Goal: Information Seeking & Learning: Compare options

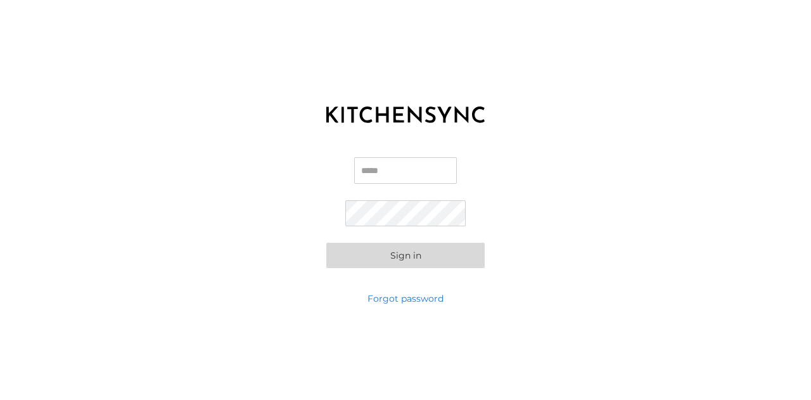
type input "**********"
click at [377, 250] on button "Sign in" at bounding box center [405, 255] width 158 height 25
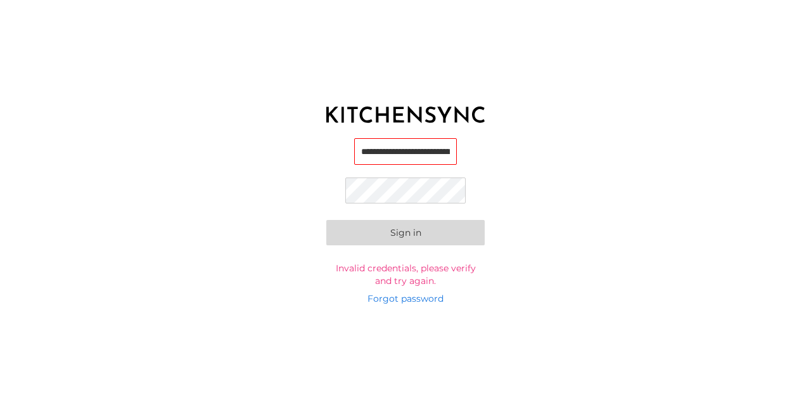
click at [326, 220] on button "Sign in" at bounding box center [405, 232] width 158 height 25
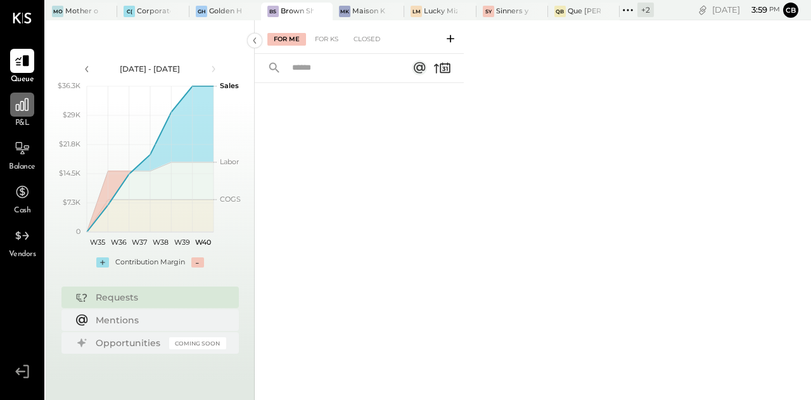
click at [20, 110] on icon at bounding box center [22, 104] width 13 height 13
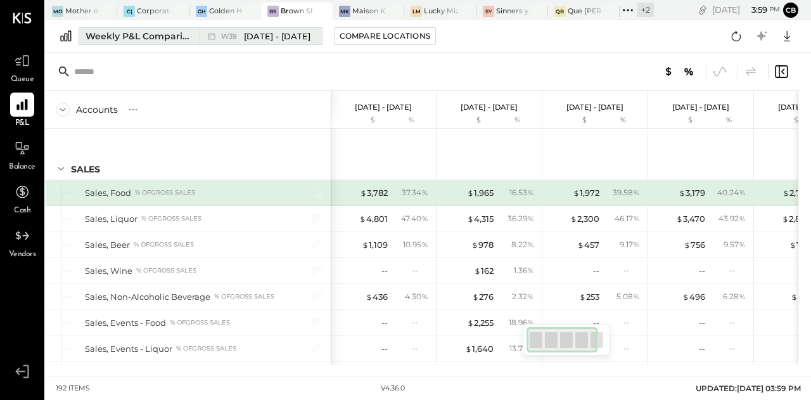
click at [125, 32] on div "Weekly P&L Comparison" at bounding box center [139, 36] width 106 height 13
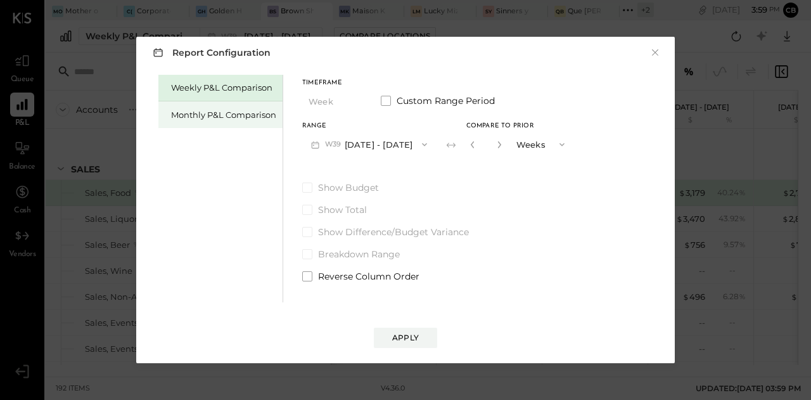
click at [186, 117] on div "Monthly P&L Comparison" at bounding box center [223, 115] width 105 height 12
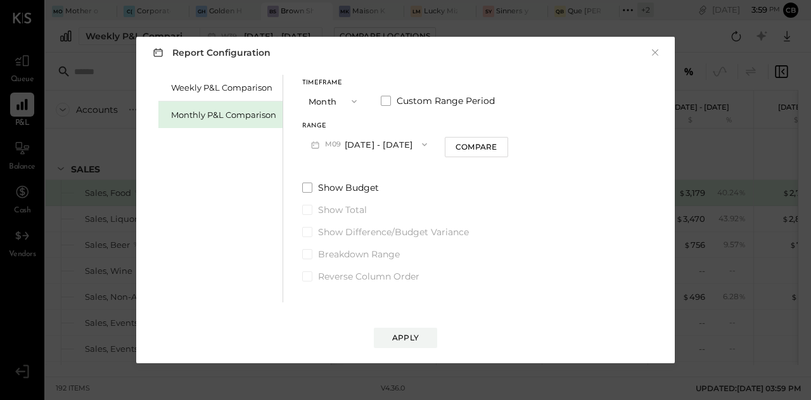
click at [351, 109] on button "Month" at bounding box center [333, 100] width 63 height 23
click at [332, 144] on div "YTD" at bounding box center [334, 146] width 62 height 23
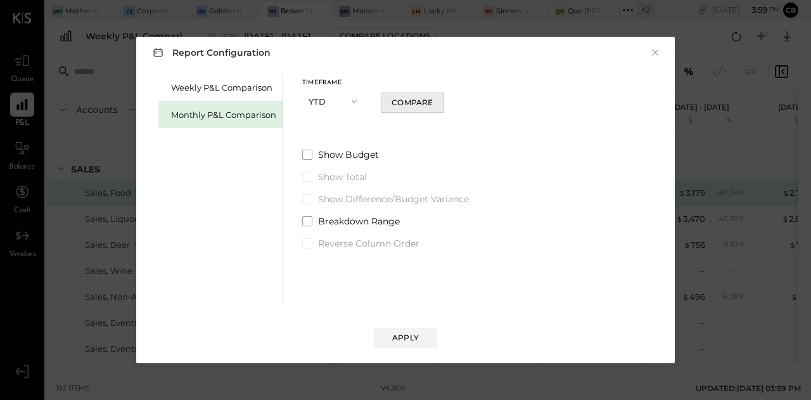
click at [399, 101] on div "Compare" at bounding box center [412, 102] width 41 height 11
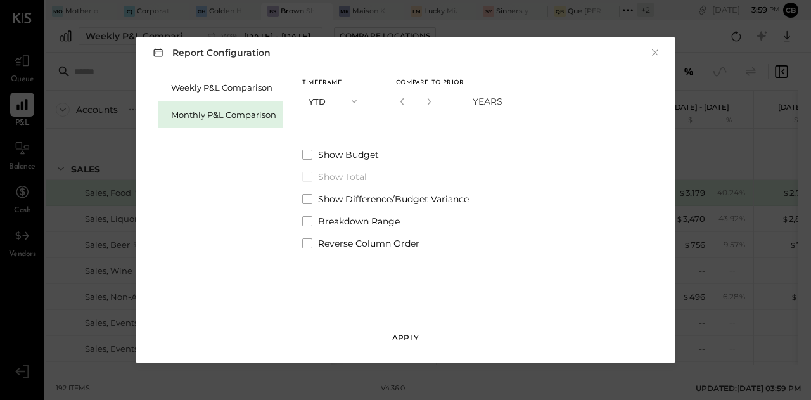
click at [416, 341] on div "Apply" at bounding box center [405, 337] width 27 height 11
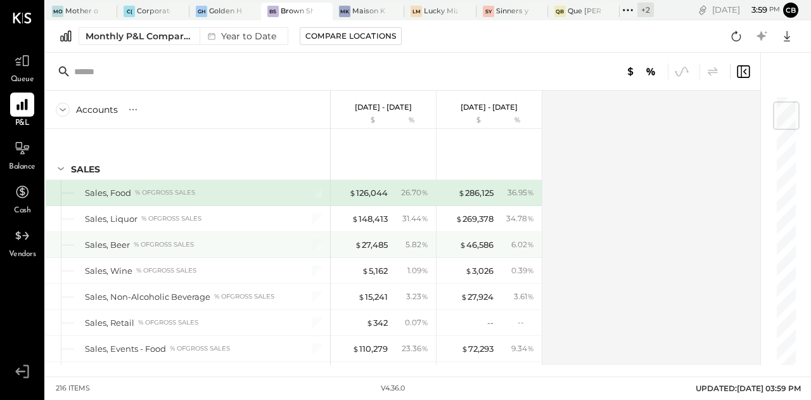
scroll to position [59, 0]
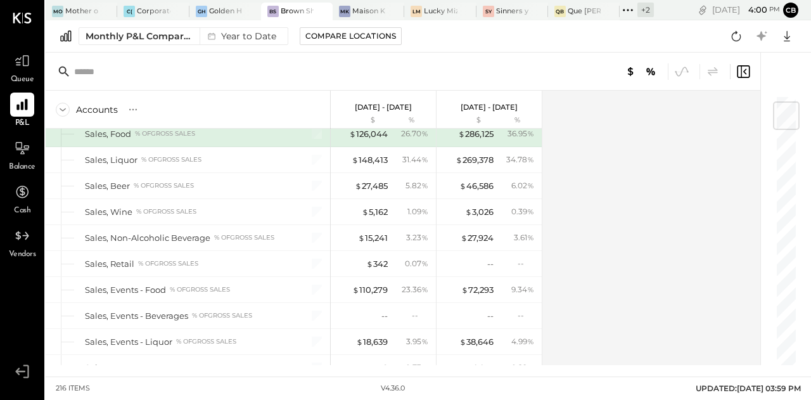
drag, startPoint x: 620, startPoint y: 166, endPoint x: 657, endPoint y: 197, distance: 48.1
click at [657, 197] on div "Accounts S % GL [DATE] - [DATE] $ % [DATE] - [DATE] $ % SALES Sales, Food % of …" at bounding box center [404, 228] width 717 height 274
click at [347, 36] on div "Compare Locations" at bounding box center [351, 35] width 91 height 11
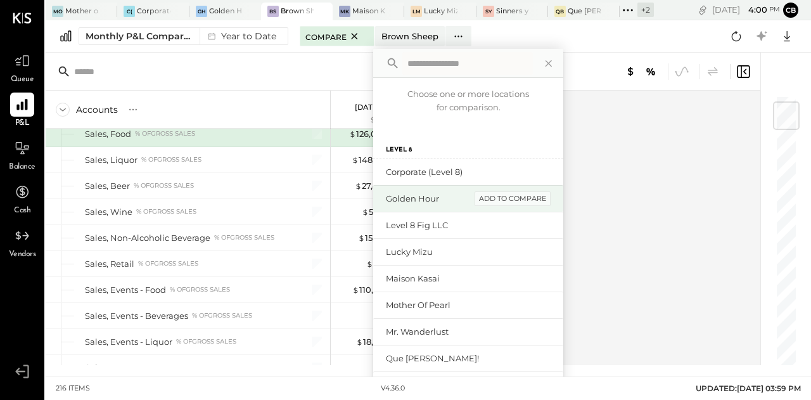
click at [508, 202] on div "add to compare" at bounding box center [513, 198] width 76 height 15
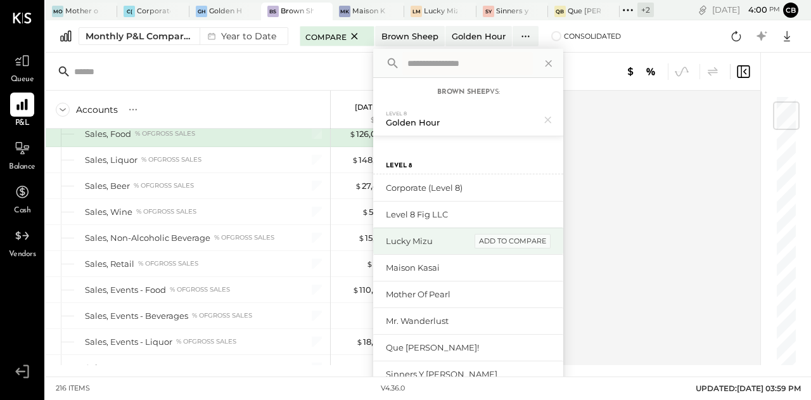
click at [484, 244] on div "add to compare" at bounding box center [513, 241] width 76 height 15
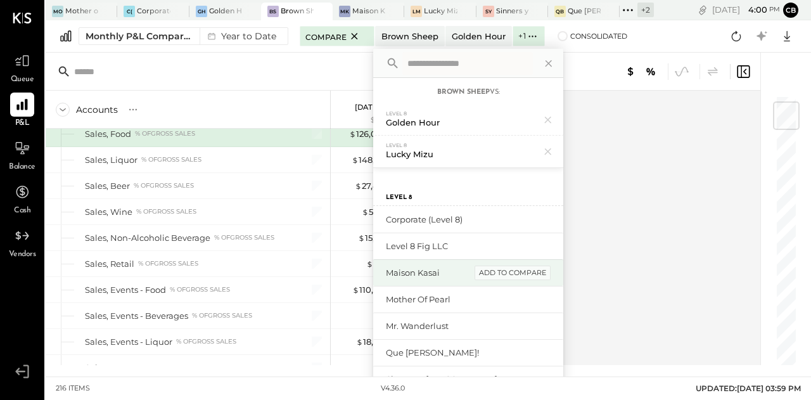
scroll to position [55, 0]
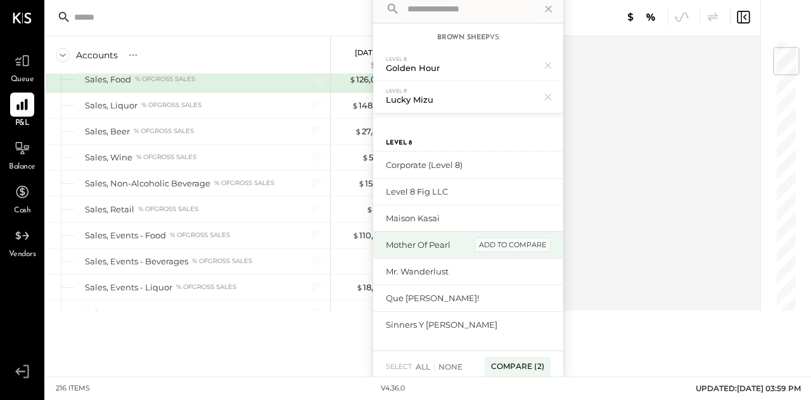
click at [493, 249] on div "add to compare" at bounding box center [513, 245] width 76 height 15
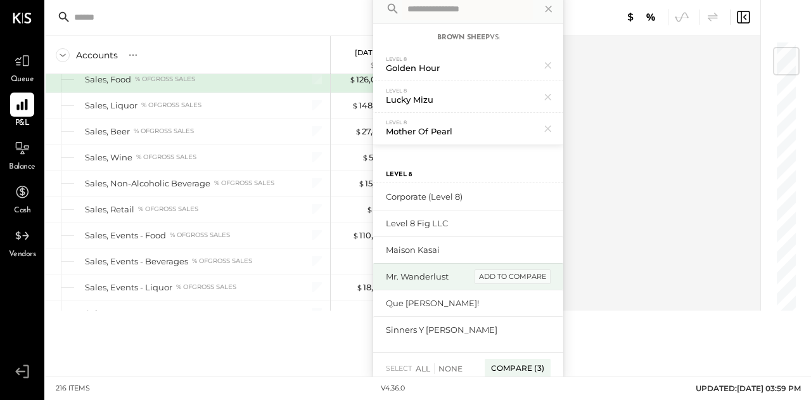
scroll to position [60, 0]
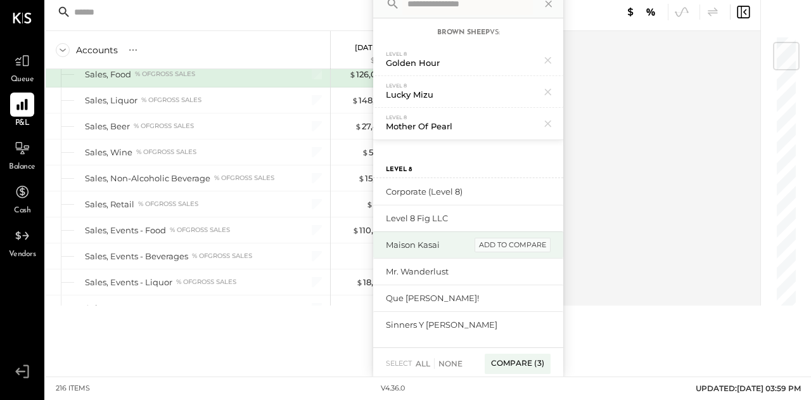
click at [508, 246] on div "add to compare" at bounding box center [513, 245] width 76 height 15
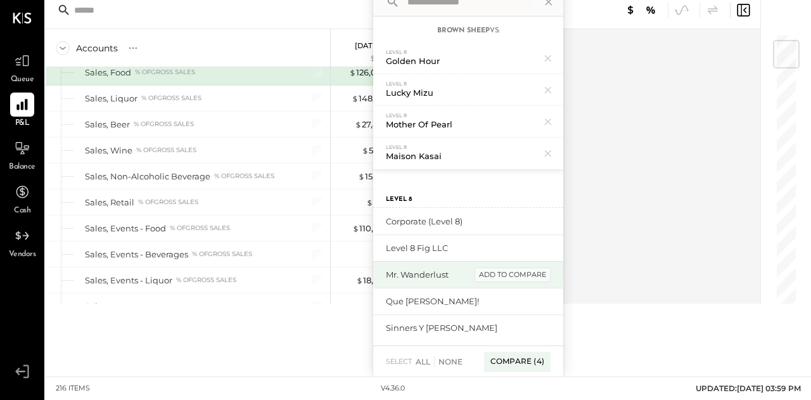
click at [500, 276] on div "add to compare" at bounding box center [513, 275] width 76 height 15
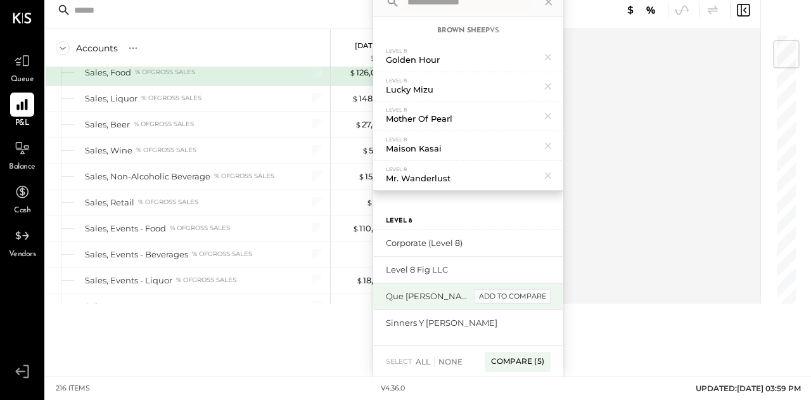
click at [486, 297] on div "add to compare" at bounding box center [513, 296] width 76 height 15
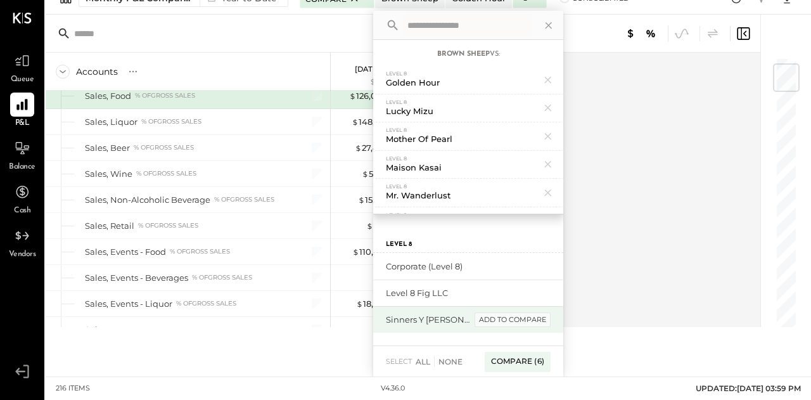
click at [484, 316] on div "add to compare" at bounding box center [513, 320] width 76 height 15
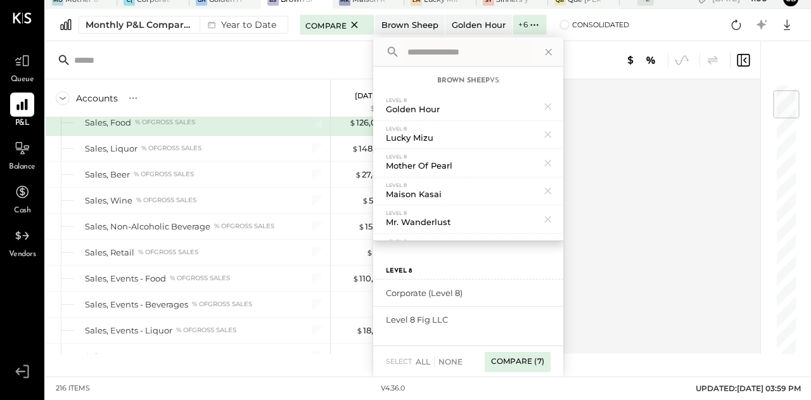
click at [520, 358] on div "Compare (7)" at bounding box center [518, 362] width 66 height 20
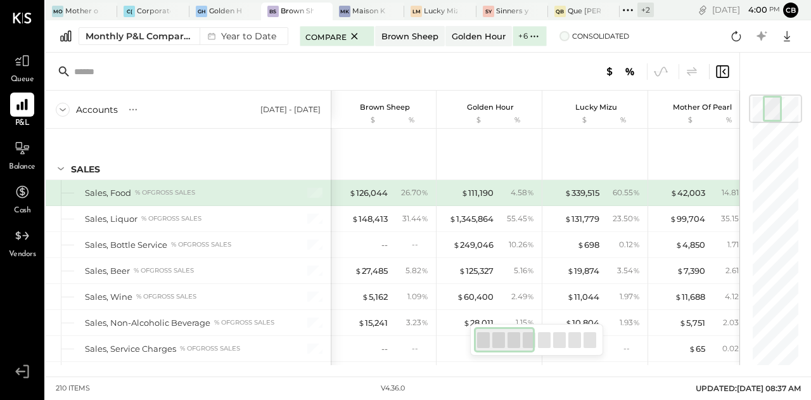
click at [560, 35] on span at bounding box center [565, 36] width 10 height 10
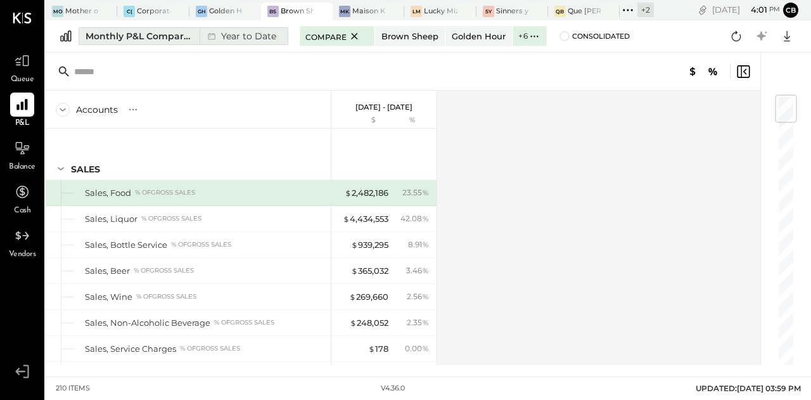
click at [264, 34] on div "Year to Date" at bounding box center [241, 36] width 82 height 16
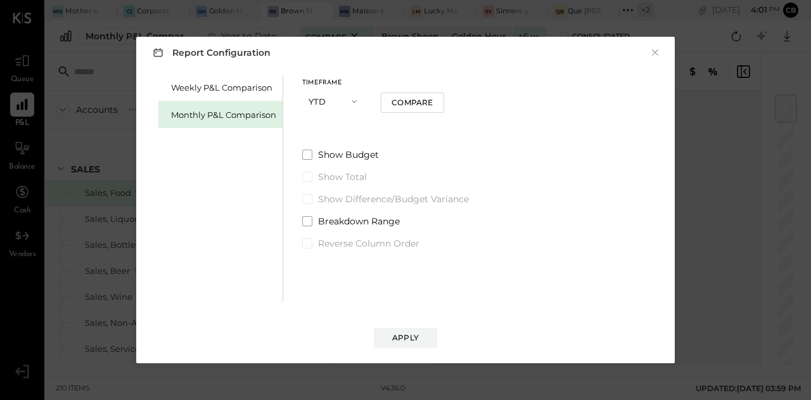
click at [329, 99] on button "YTD" at bounding box center [333, 100] width 63 height 23
click at [494, 124] on div "Weekly P&L Comparison Monthly P&L Comparison Timeframe YTD Month Quarter YTD Ye…" at bounding box center [405, 187] width 513 height 231
click at [426, 101] on div "Compare" at bounding box center [412, 102] width 41 height 11
click at [475, 98] on span "YEARS" at bounding box center [488, 101] width 30 height 13
click at [437, 98] on div "*" at bounding box center [430, 100] width 68 height 23
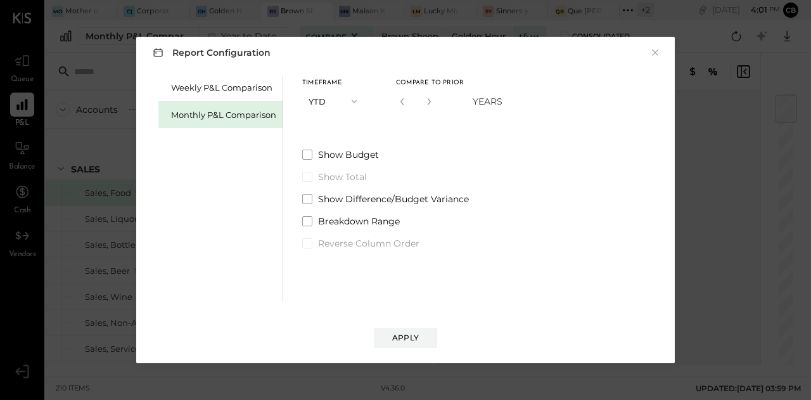
click at [413, 98] on input "*" at bounding box center [416, 101] width 16 height 21
click at [435, 120] on div "Timeframe YTD Compare to Prior * YEARS" at bounding box center [402, 101] width 200 height 43
click at [344, 100] on span "button" at bounding box center [351, 101] width 16 height 10
click at [239, 127] on div "Monthly P&L Comparison" at bounding box center [220, 114] width 124 height 27
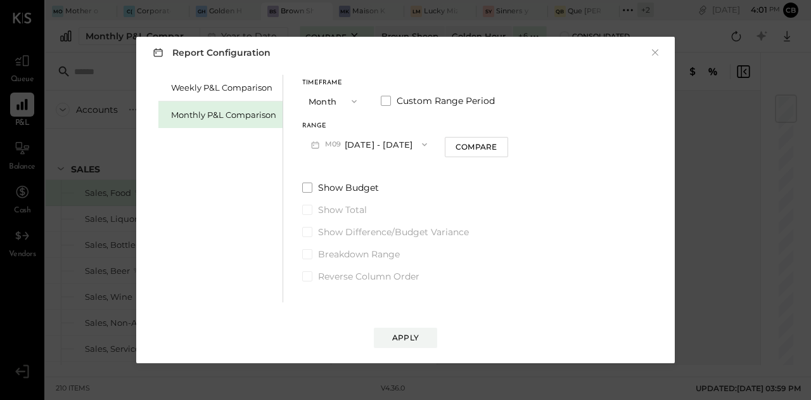
click at [445, 92] on div "Timeframe Month Custom Range Period" at bounding box center [405, 96] width 206 height 33
click at [410, 105] on span "Custom Range Period" at bounding box center [446, 100] width 98 height 13
click at [347, 141] on button "[DATE]" at bounding box center [339, 143] width 75 height 23
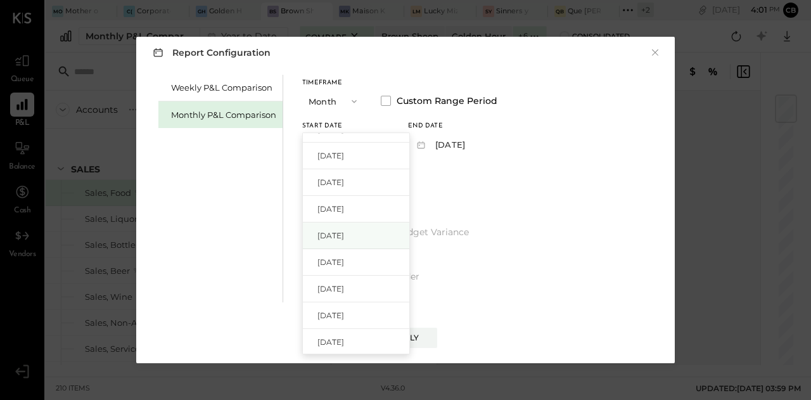
scroll to position [474, 0]
click at [365, 201] on div "[DATE]" at bounding box center [356, 205] width 106 height 27
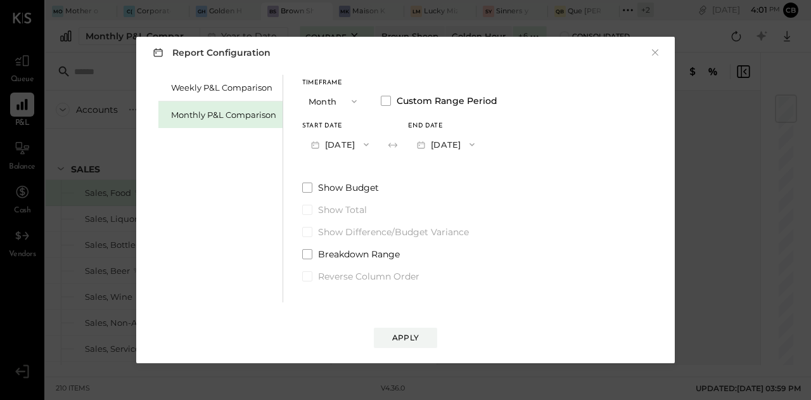
click at [478, 145] on button "[DATE]" at bounding box center [445, 143] width 75 height 23
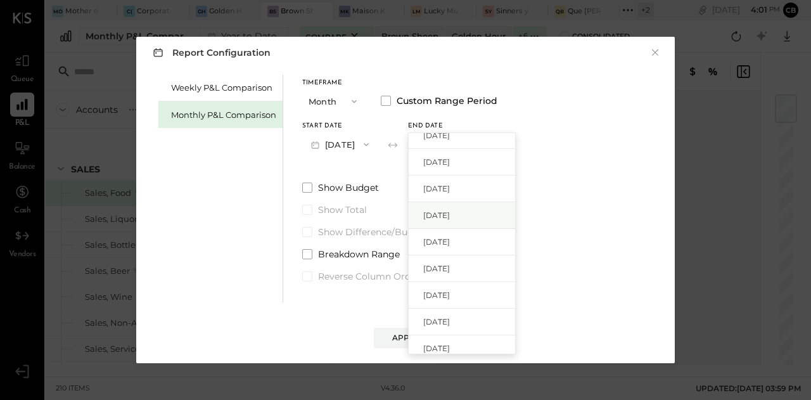
click at [487, 211] on div "[DATE]" at bounding box center [462, 215] width 106 height 27
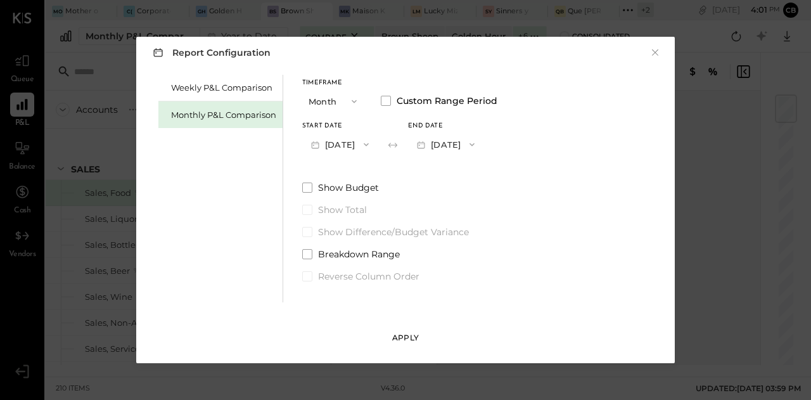
click at [409, 338] on div "Apply" at bounding box center [405, 337] width 27 height 11
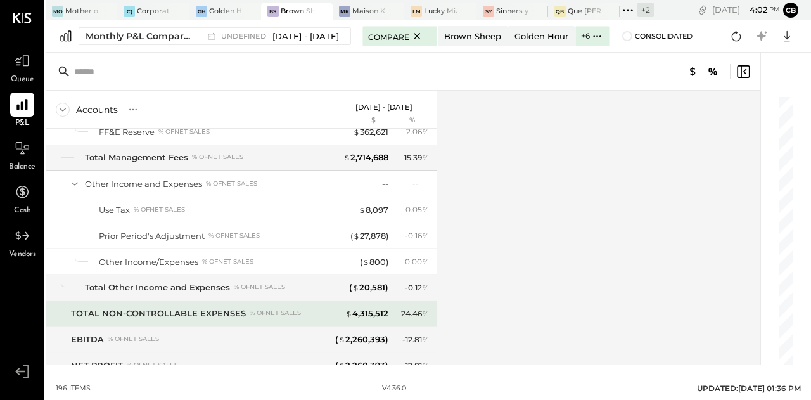
scroll to position [4174, 0]
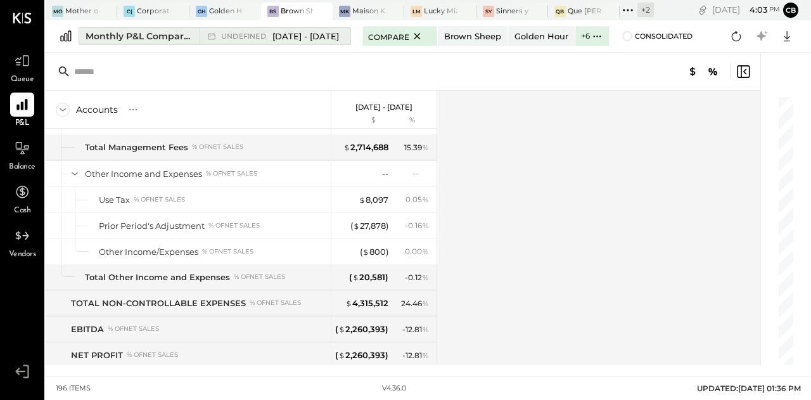
click at [304, 34] on span "[DATE] - [DATE]" at bounding box center [306, 36] width 67 height 12
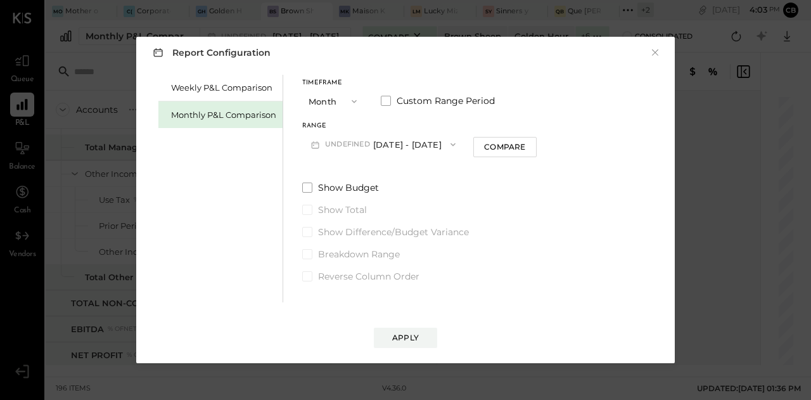
click at [432, 141] on button "undefined [DATE] - [DATE]" at bounding box center [383, 143] width 162 height 23
click at [537, 106] on div "Timeframe Month Custom Range Period" at bounding box center [419, 96] width 235 height 33
click at [384, 98] on span at bounding box center [386, 101] width 10 height 10
click at [461, 146] on button "[DATE]" at bounding box center [445, 143] width 75 height 23
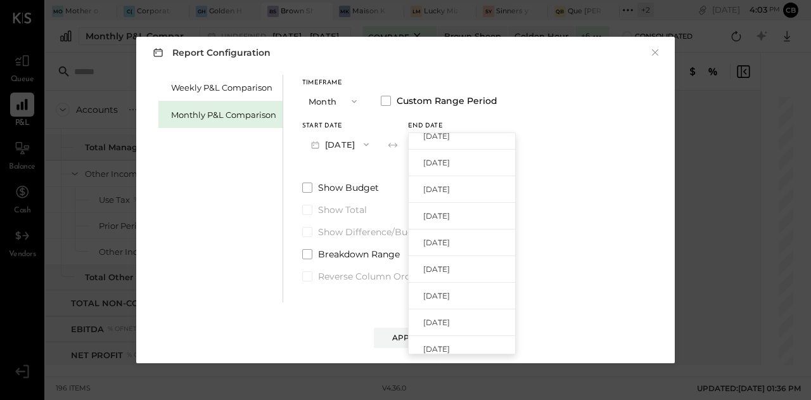
scroll to position [259, 0]
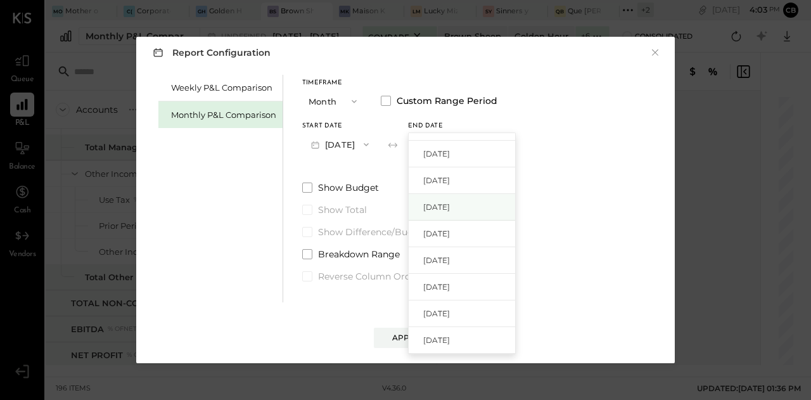
click at [450, 212] on span "[DATE]" at bounding box center [436, 207] width 27 height 11
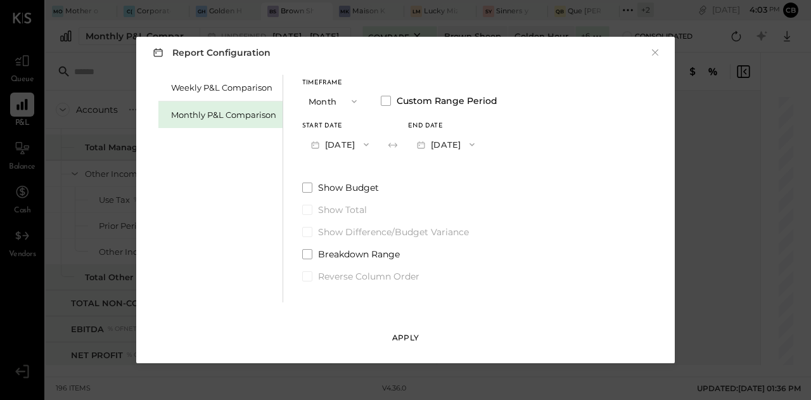
click at [396, 341] on div "Apply" at bounding box center [405, 337] width 27 height 11
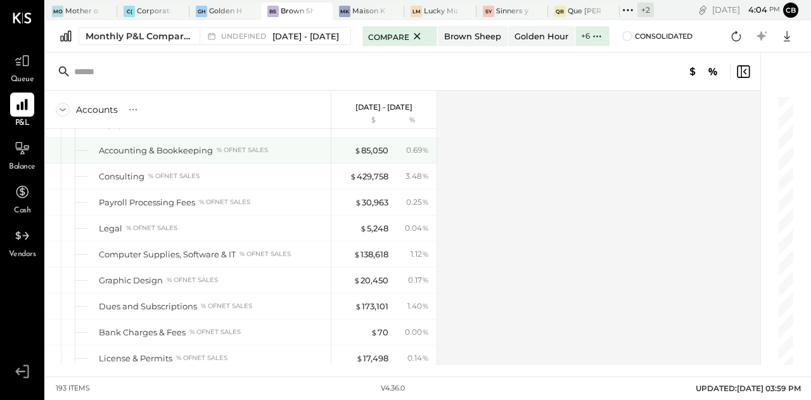
scroll to position [2699, 0]
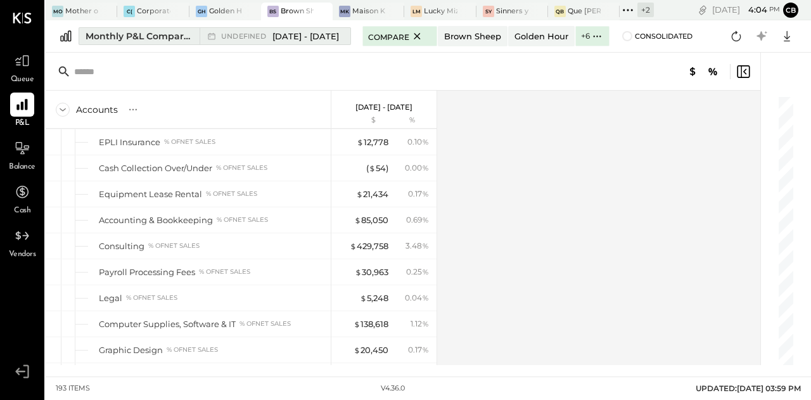
click at [314, 34] on span "[DATE] - [DATE]" at bounding box center [306, 36] width 67 height 12
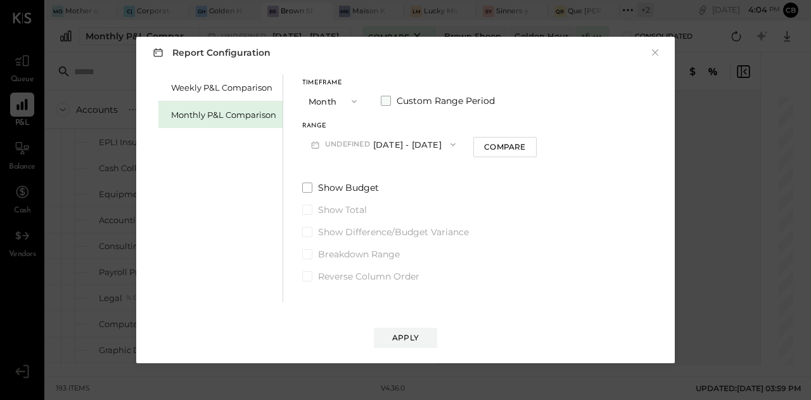
click at [412, 105] on span "Custom Range Period" at bounding box center [446, 100] width 98 height 13
click at [346, 141] on button "[DATE]" at bounding box center [339, 143] width 75 height 23
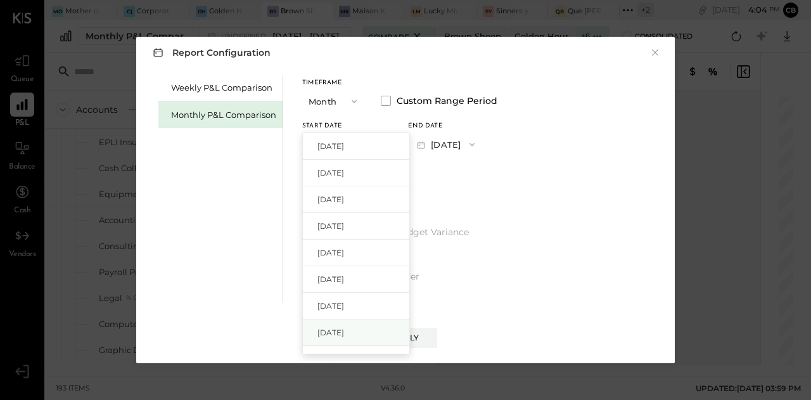
scroll to position [29, 0]
click at [323, 326] on span "[DATE]" at bounding box center [331, 330] width 27 height 11
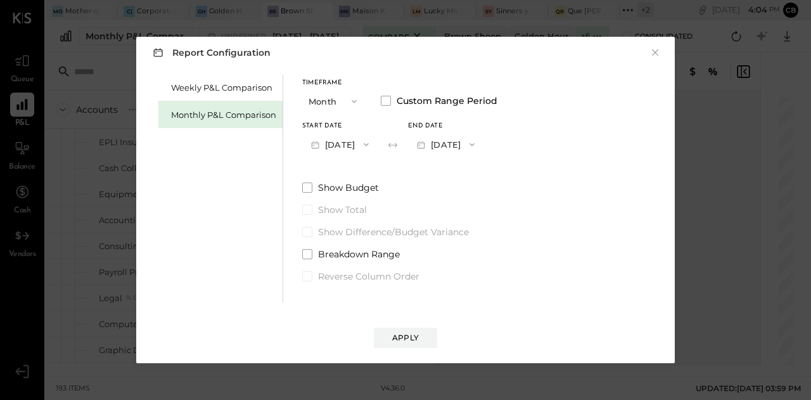
click at [484, 139] on button "[DATE]" at bounding box center [445, 143] width 75 height 23
click at [450, 150] on span "[DATE]" at bounding box center [436, 146] width 27 height 11
click at [414, 337] on div "Apply" at bounding box center [405, 337] width 27 height 11
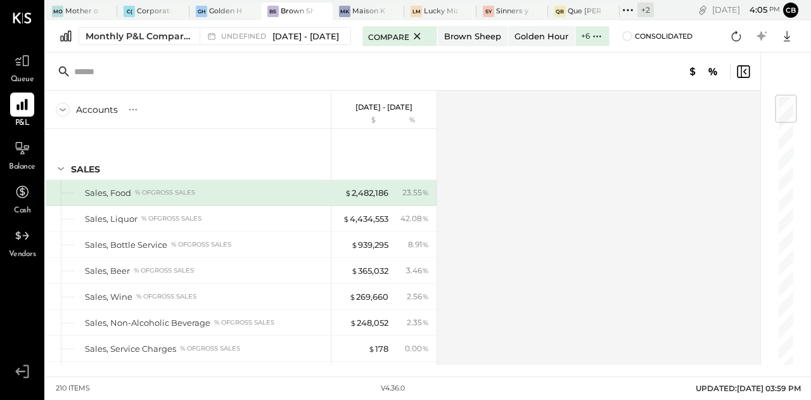
click at [503, 163] on div "Accounts S % GL [DATE] - [DATE] $ % SALES Sales, Food % of GROSS SALES Sales, L…" at bounding box center [404, 228] width 717 height 274
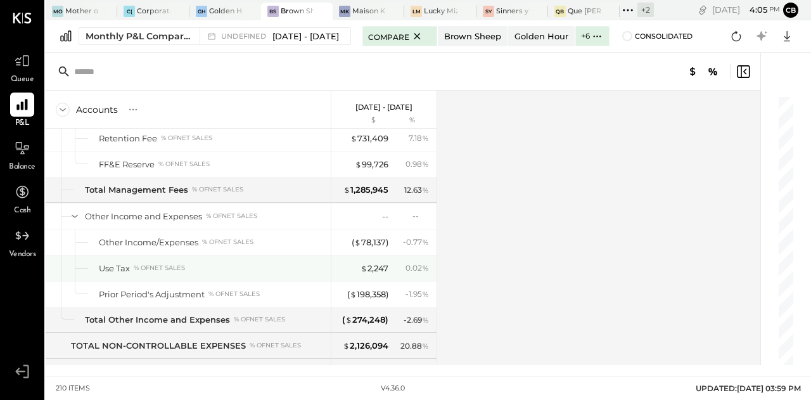
scroll to position [4535, 0]
